Goal: Check status: Check status

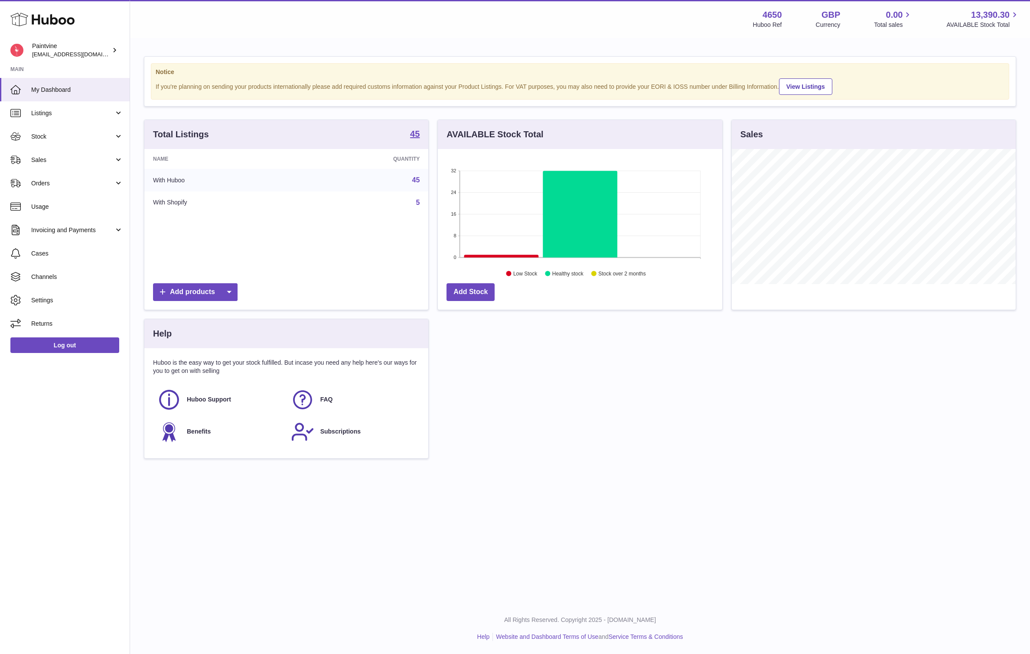
scroll to position [135, 284]
click at [51, 155] on link "Sales" at bounding box center [65, 159] width 130 height 23
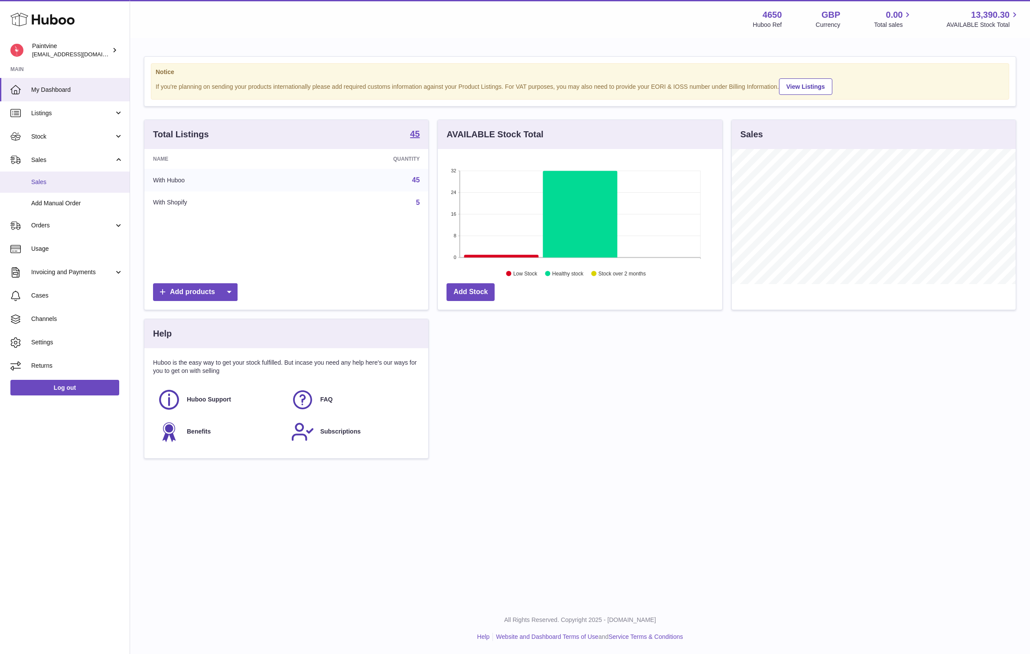
click at [65, 180] on span "Sales" at bounding box center [77, 182] width 92 height 8
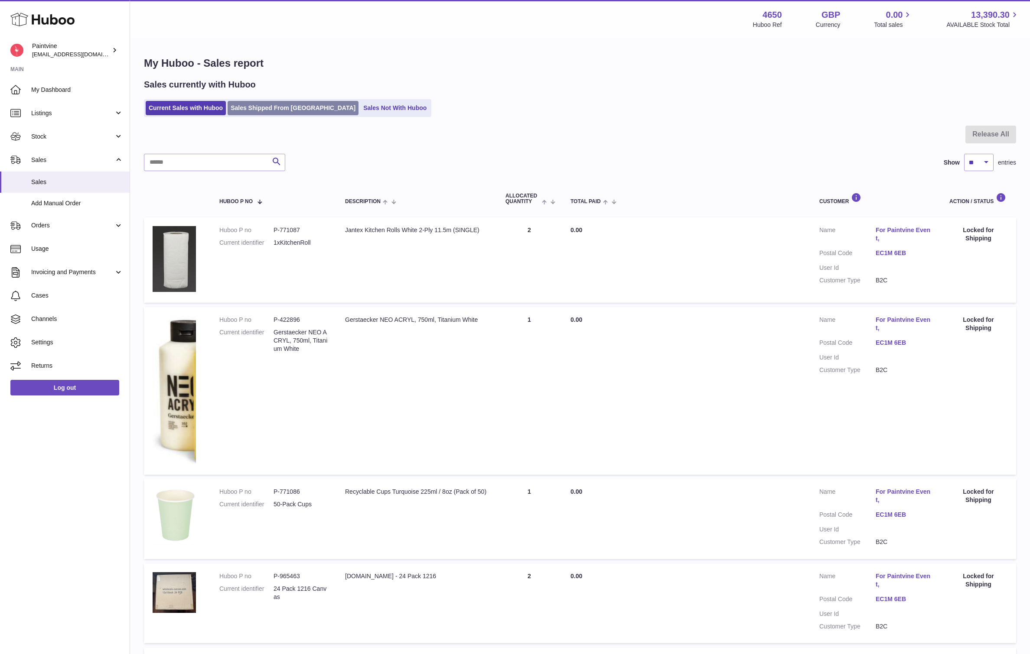
click at [259, 104] on link "Sales Shipped From [GEOGRAPHIC_DATA]" at bounding box center [292, 108] width 131 height 14
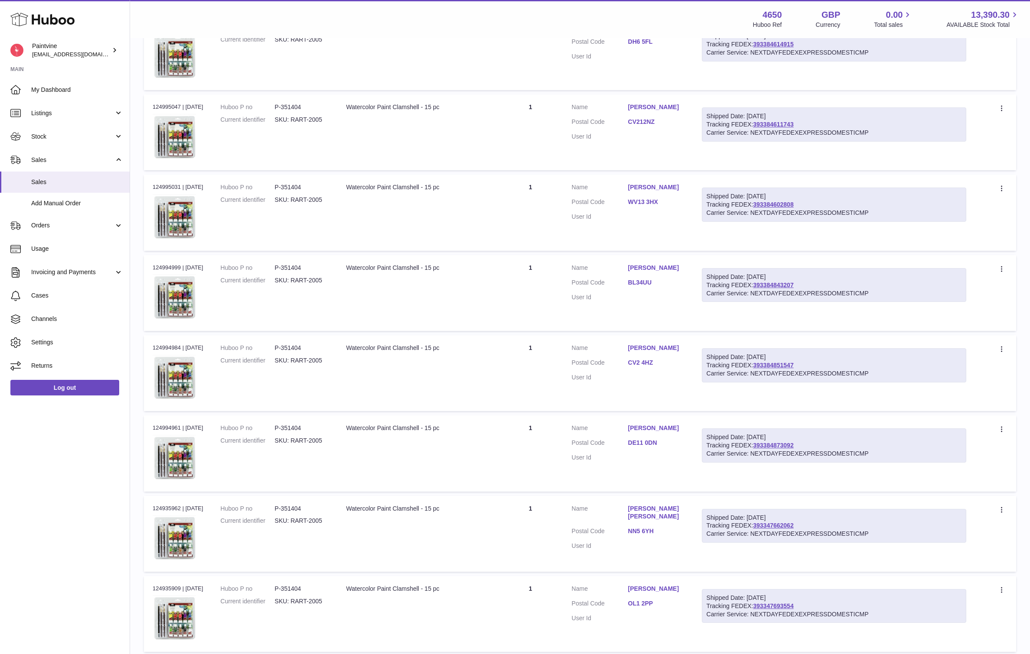
scroll to position [453, 0]
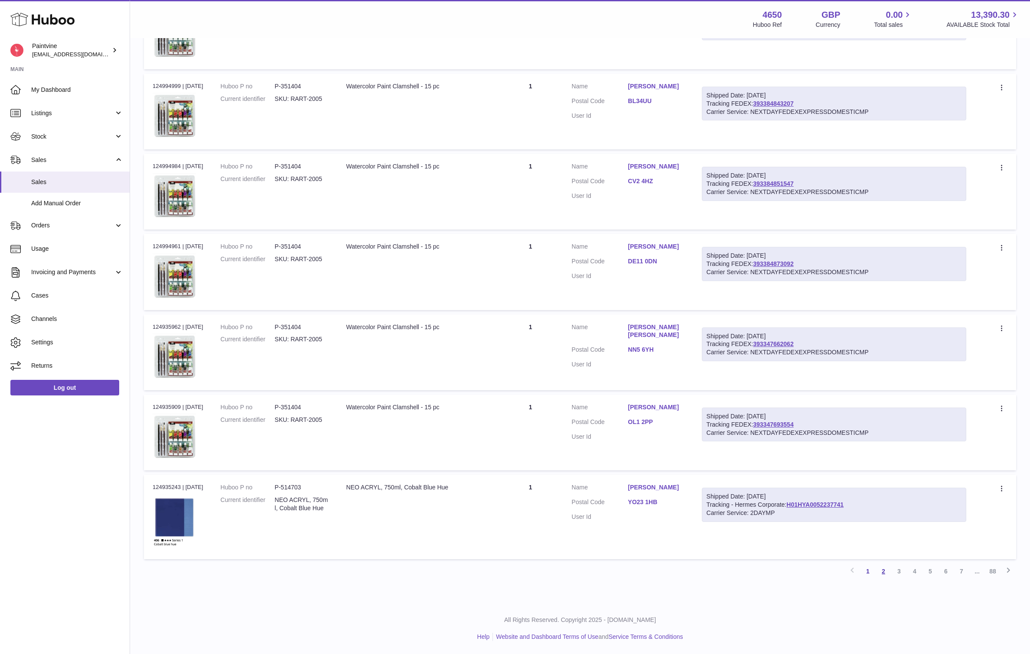
click at [877, 568] on link "2" at bounding box center [883, 572] width 16 height 16
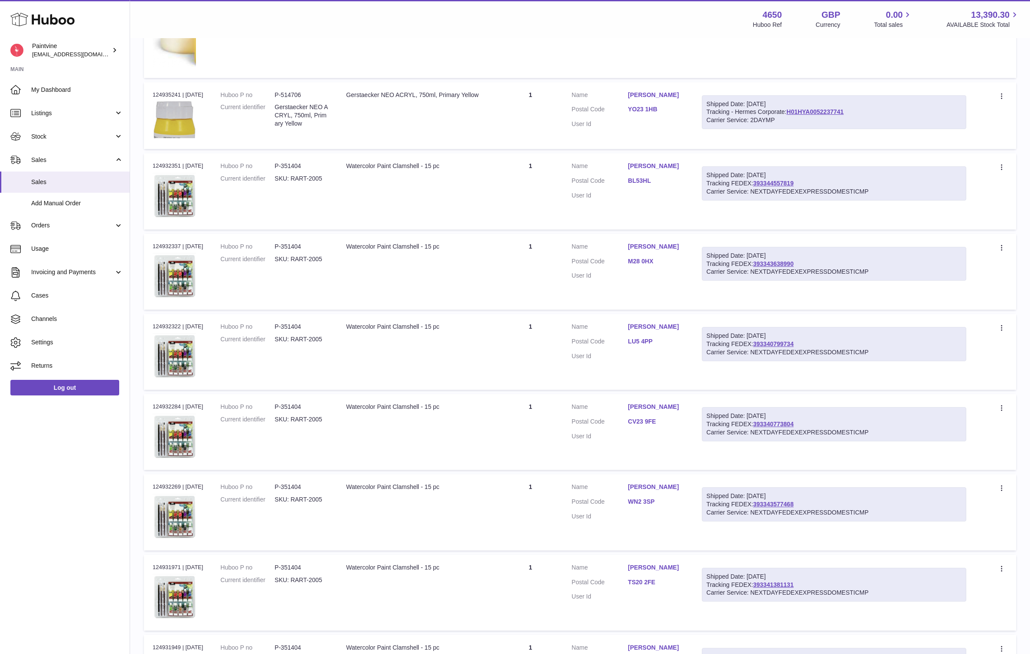
scroll to position [538, 0]
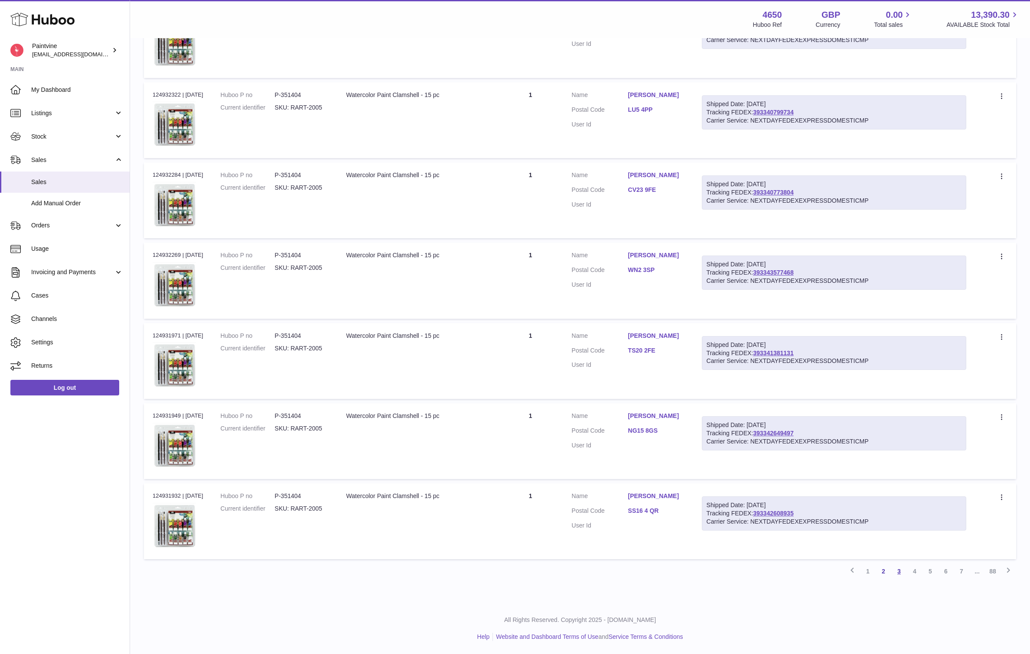
click at [897, 572] on link "3" at bounding box center [899, 572] width 16 height 16
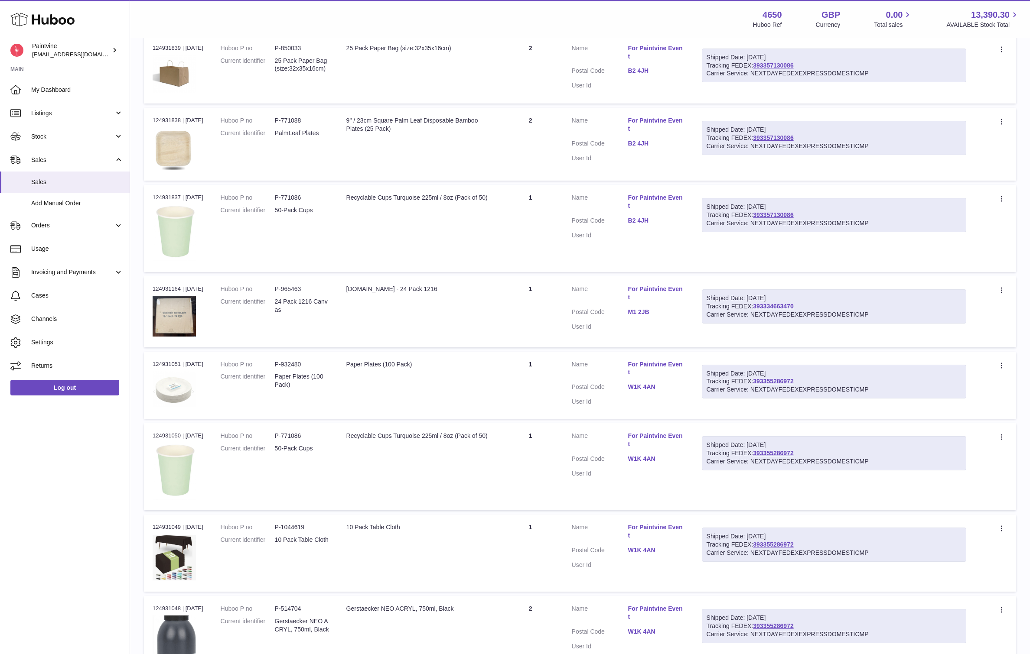
scroll to position [169, 0]
click at [788, 307] on link "393334663470" at bounding box center [773, 307] width 40 height 7
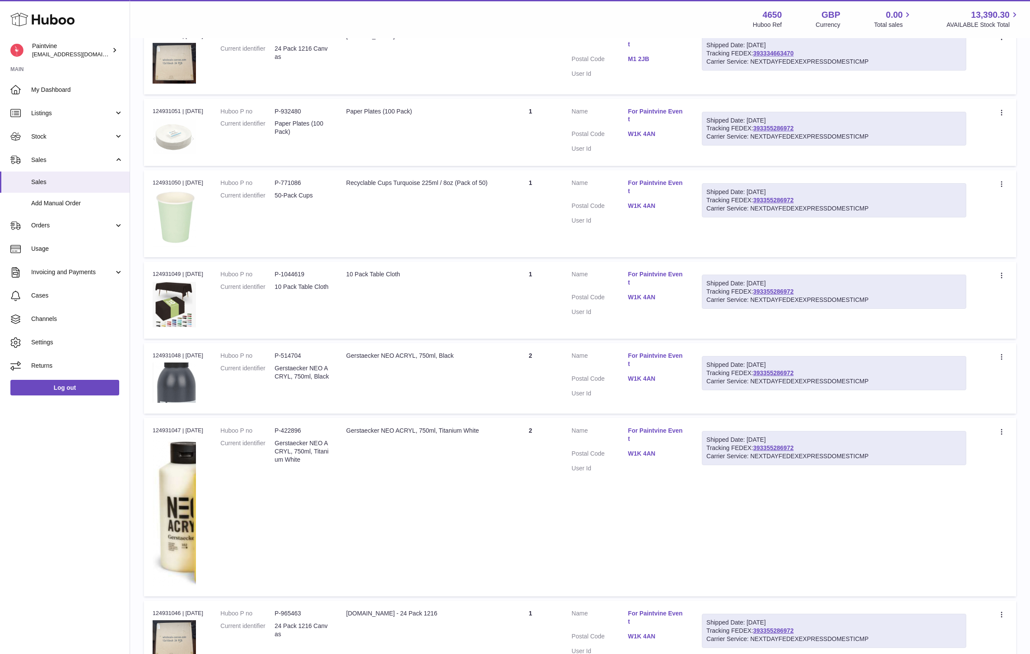
scroll to position [535, 0]
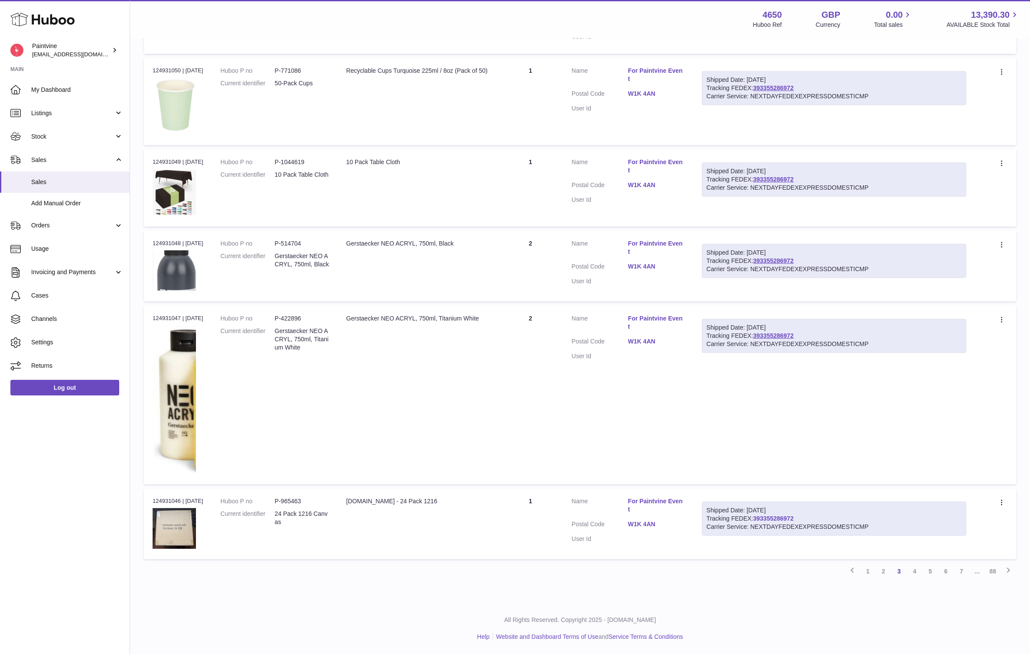
click at [786, 517] on link "393355286972" at bounding box center [773, 518] width 40 height 7
